Goal: Transaction & Acquisition: Purchase product/service

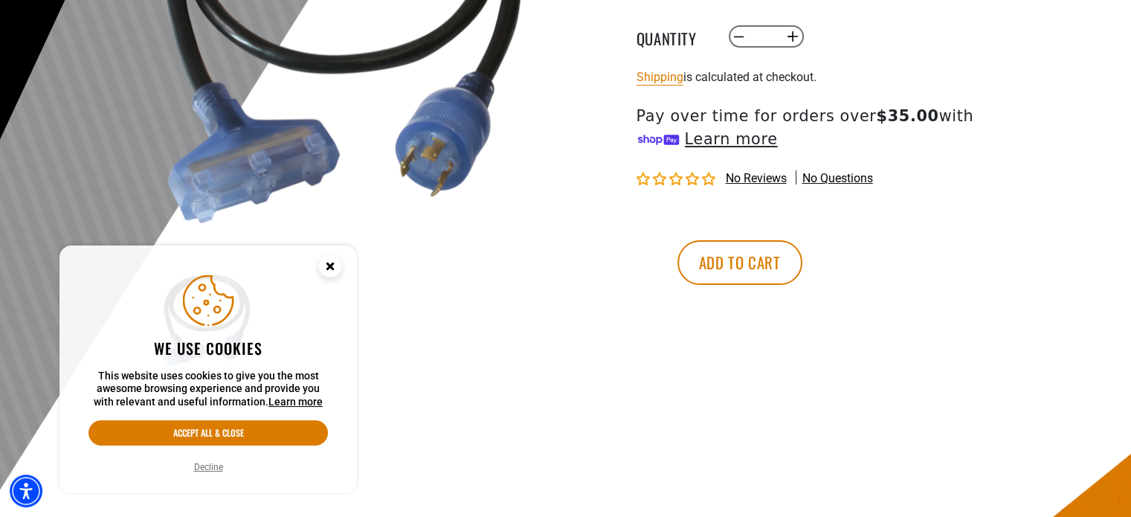
scroll to position [357, 0]
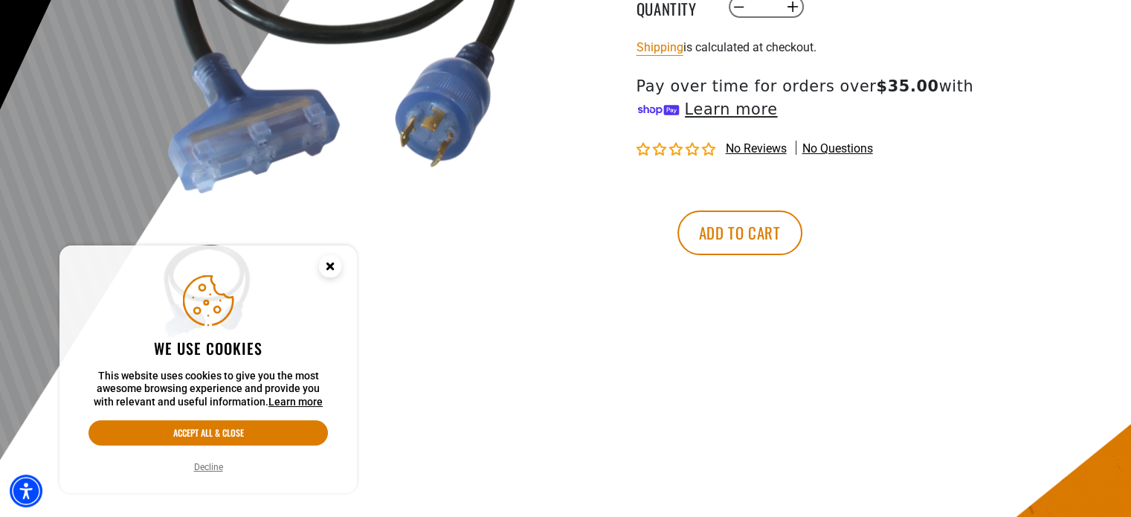
click at [327, 264] on icon "Close this option" at bounding box center [329, 265] width 5 height 5
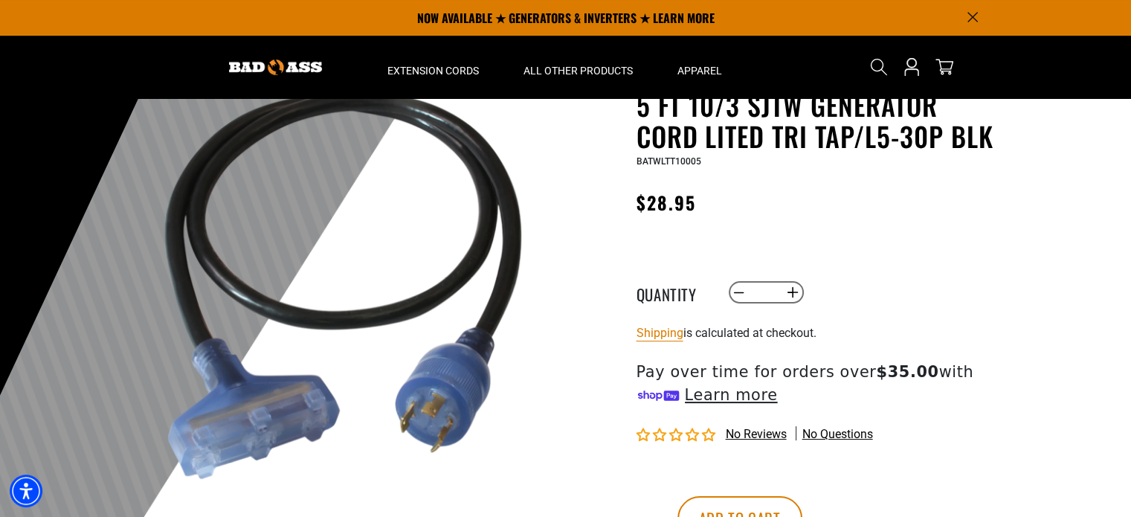
scroll to position [0, 0]
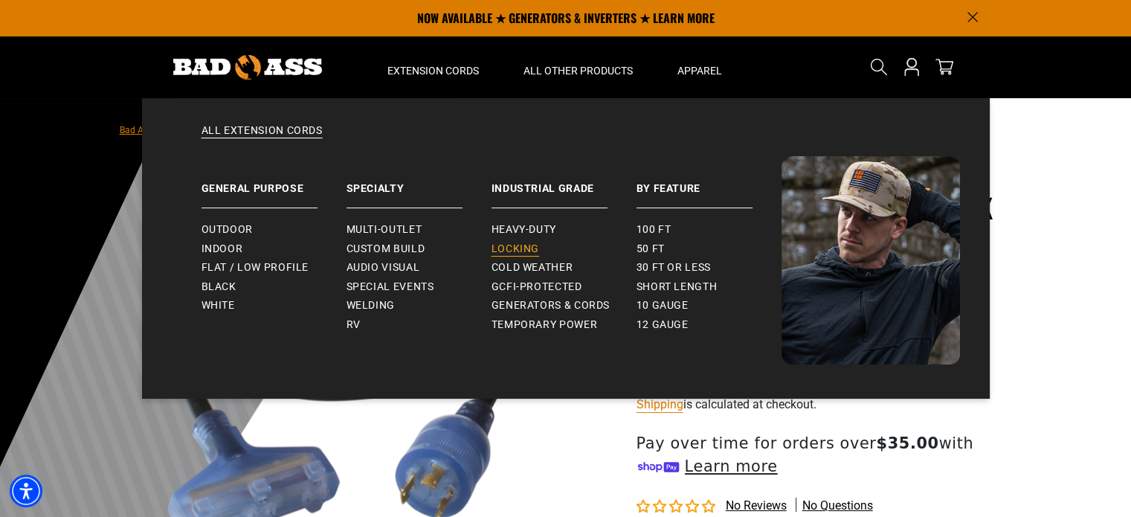
click at [499, 246] on span "Locking" at bounding box center [515, 248] width 48 height 13
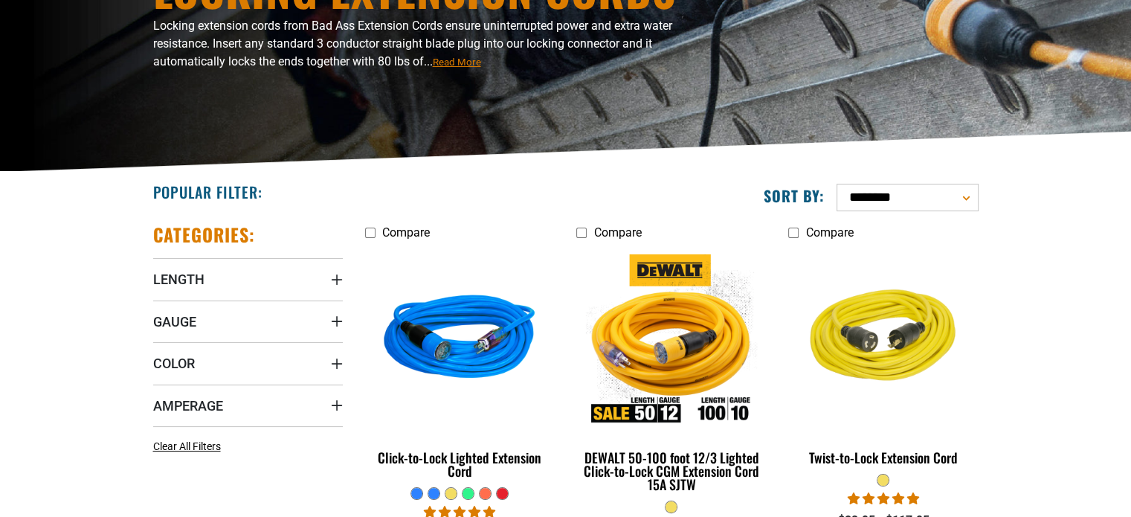
scroll to position [207, 0]
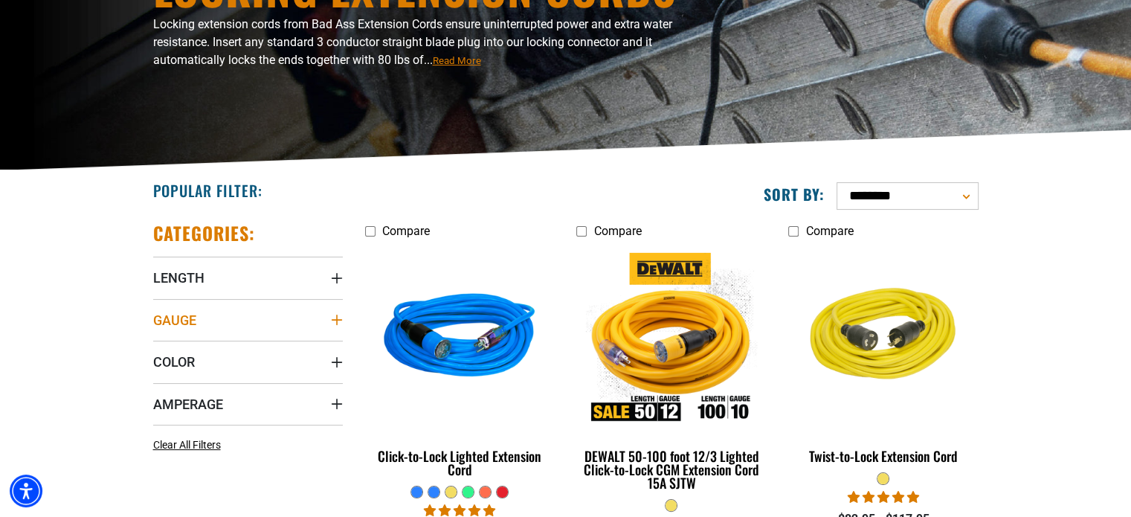
click at [326, 313] on summary "Gauge" at bounding box center [248, 320] width 190 height 42
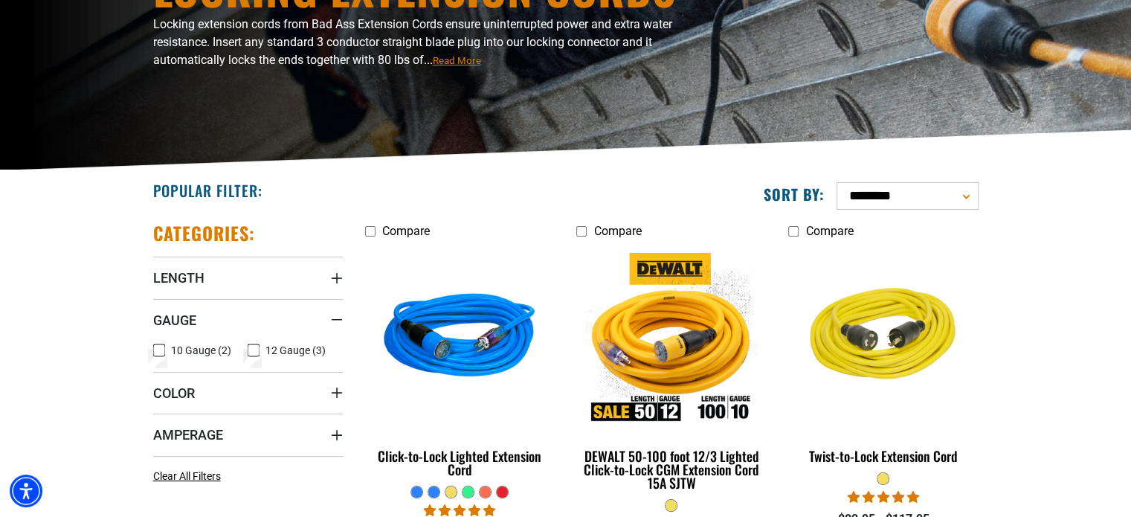
click at [256, 346] on icon at bounding box center [254, 349] width 12 height 19
